Goal: Navigation & Orientation: Go to known website

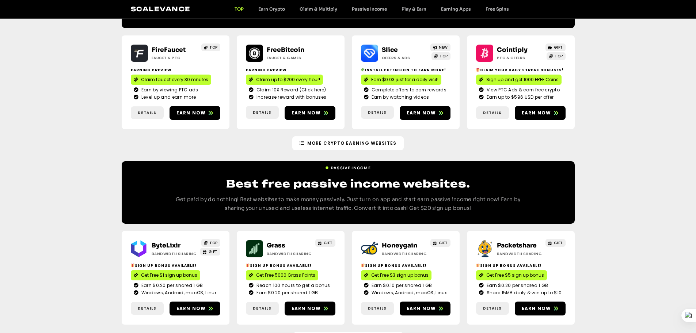
scroll to position [731, 0]
